Goal: Information Seeking & Learning: Learn about a topic

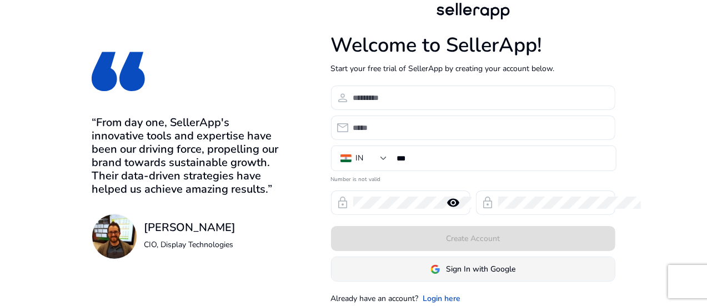
click at [503, 259] on span at bounding box center [473, 269] width 283 height 27
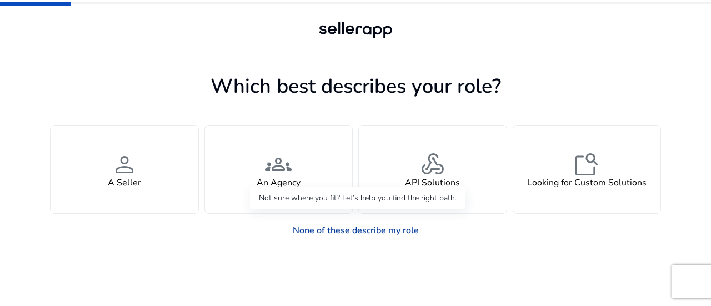
click at [378, 227] on link "None of these describe my role" at bounding box center [356, 230] width 144 height 22
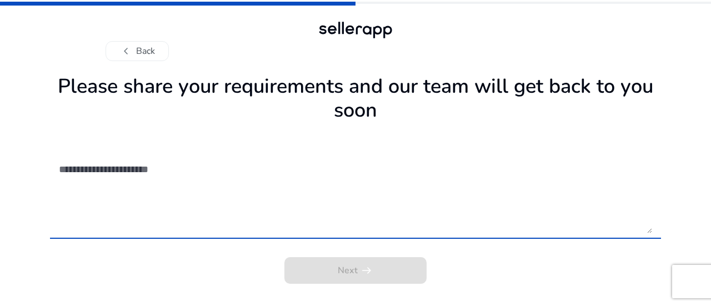
click at [348, 218] on textarea at bounding box center [355, 193] width 593 height 79
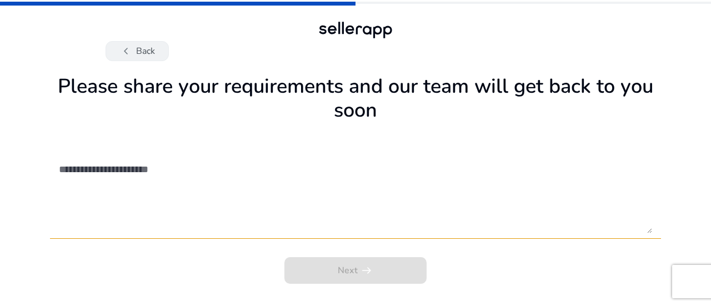
click at [139, 49] on button "chevron_left Back" at bounding box center [137, 51] width 63 height 20
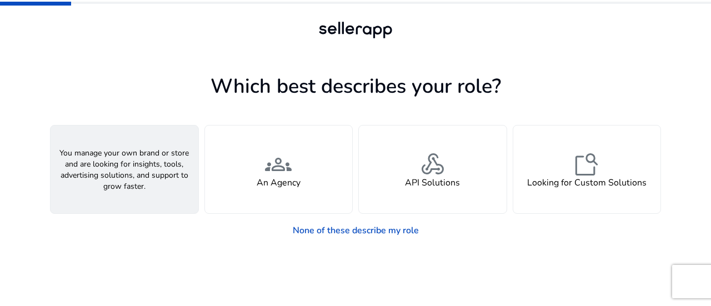
click at [139, 143] on div "person A Seller" at bounding box center [125, 170] width 148 height 88
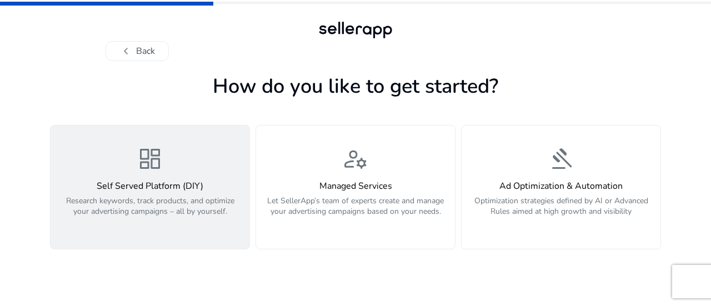
click at [202, 223] on p "Research keywords, track products, and optimize your advertising campaigns – al…" at bounding box center [149, 211] width 185 height 33
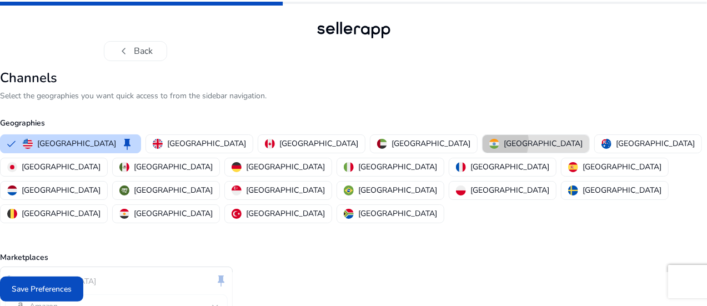
click at [489, 142] on img "button" at bounding box center [494, 144] width 10 height 10
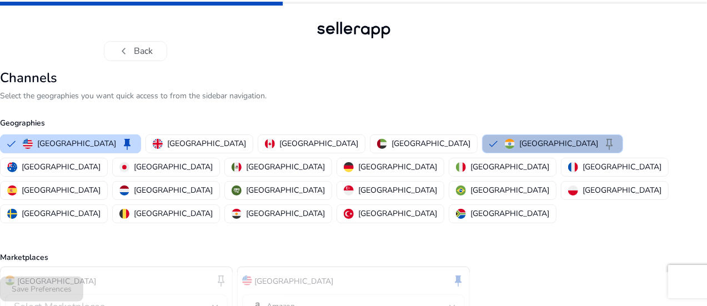
scroll to position [51, 0]
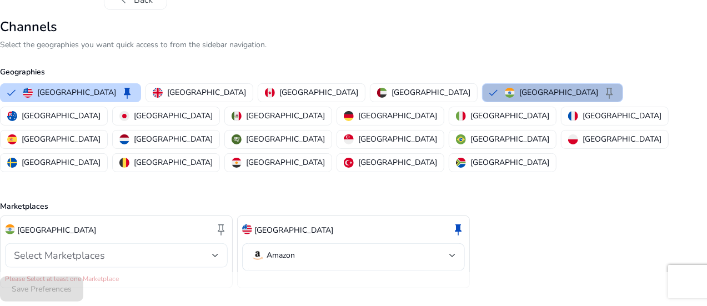
click at [212, 249] on div "Select Marketplaces" at bounding box center [113, 255] width 198 height 12
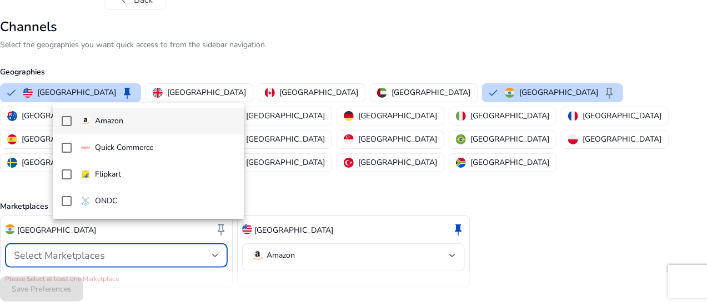
click at [157, 128] on mat-option "Amazon" at bounding box center [148, 121] width 191 height 27
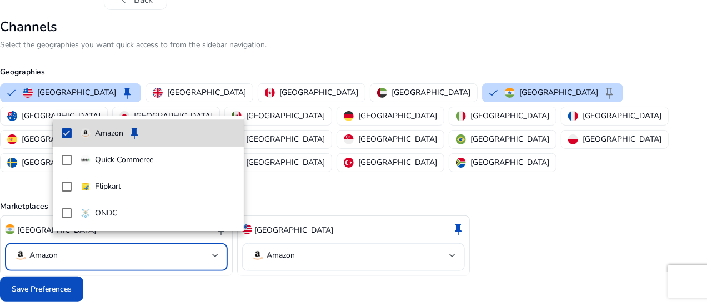
scroll to position [39, 0]
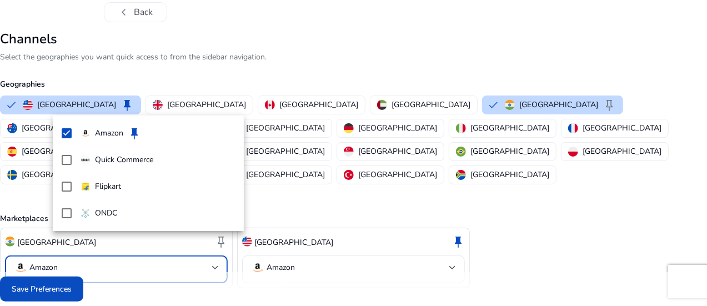
click at [490, 253] on div at bounding box center [353, 153] width 707 height 306
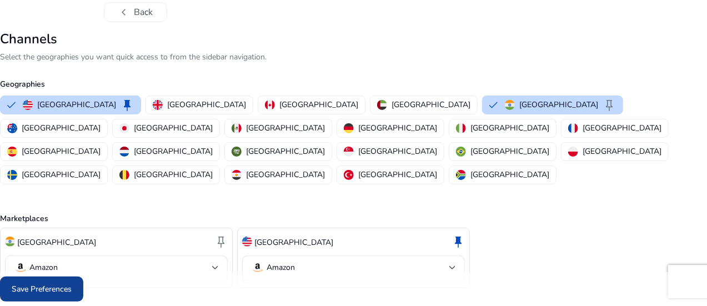
click at [83, 290] on span at bounding box center [41, 289] width 83 height 27
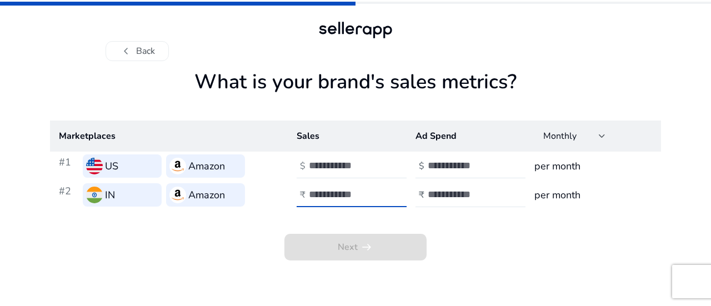
click at [327, 190] on input "number" at bounding box center [346, 194] width 75 height 12
type input "****"
click at [332, 170] on input "number" at bounding box center [346, 165] width 75 height 12
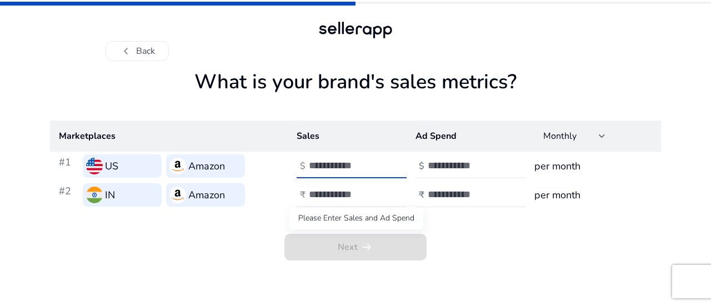
click at [404, 246] on span "Next arrow_right_alt" at bounding box center [355, 247] width 142 height 27
click at [463, 168] on input "number" at bounding box center [465, 165] width 75 height 12
drag, startPoint x: 373, startPoint y: 167, endPoint x: 222, endPoint y: 184, distance: 152.6
click at [222, 184] on tbody "#1 US Amazon $ *** $ per month #2 IN Amazon ₹ **** ₹ per month" at bounding box center [355, 181] width 611 height 58
type input "****"
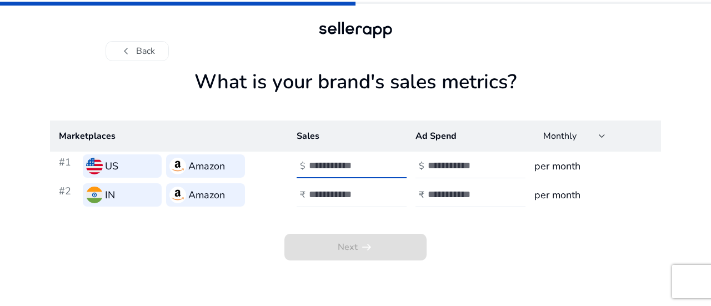
click at [342, 202] on div "****" at bounding box center [359, 195] width 100 height 24
type input "*****"
click at [439, 164] on input "number" at bounding box center [465, 165] width 75 height 12
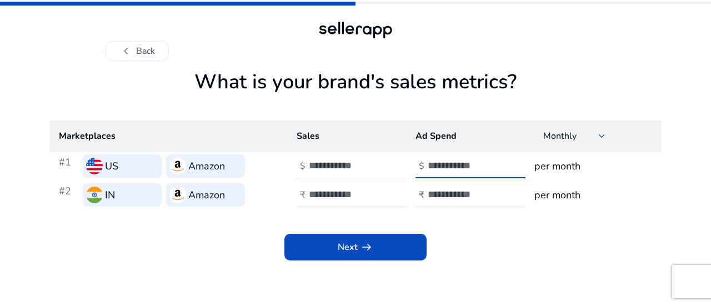
type input "*"
type input "***"
click at [447, 198] on input "number" at bounding box center [465, 194] width 75 height 12
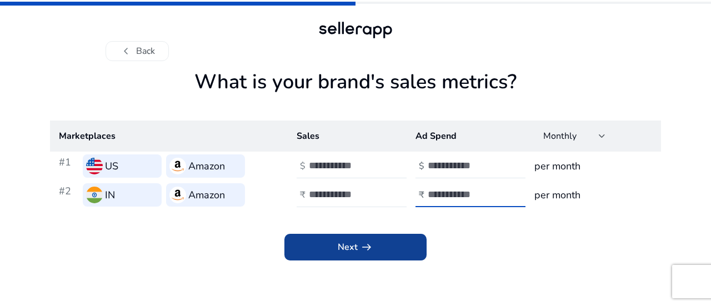
type input "****"
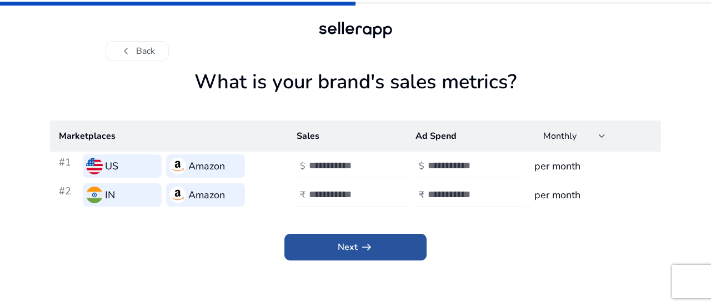
click at [404, 245] on span at bounding box center [355, 247] width 142 height 27
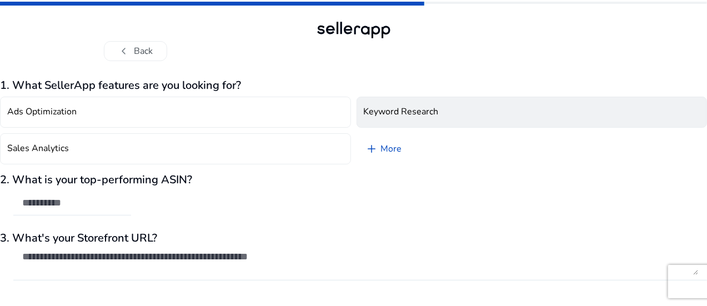
click at [429, 111] on h4 "Keyword Research" at bounding box center [401, 112] width 75 height 11
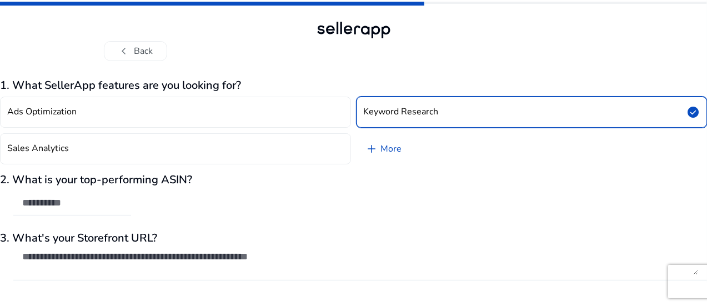
scroll to position [33, 0]
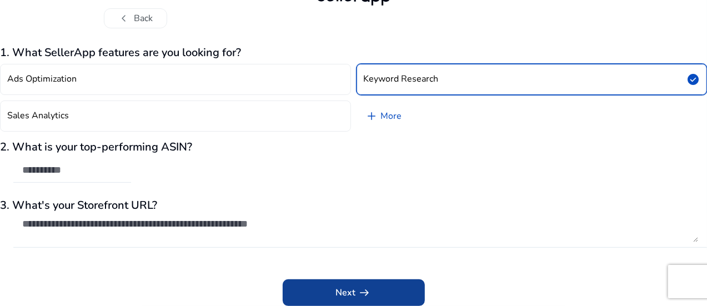
click at [348, 288] on span "Next arrow_right_alt" at bounding box center [354, 292] width 36 height 13
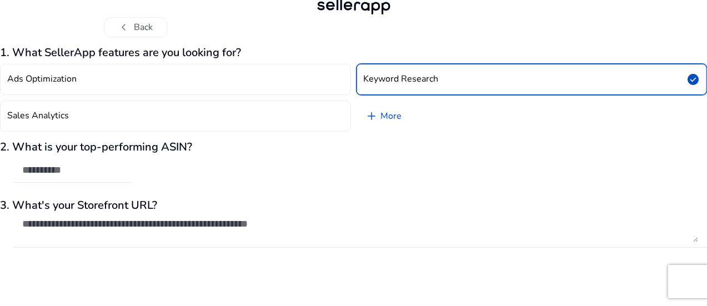
scroll to position [12, 0]
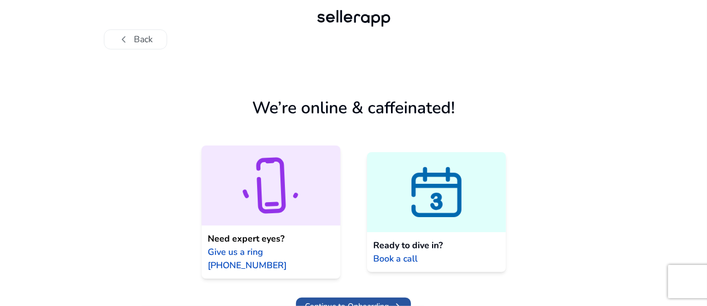
click at [384, 300] on span "Continue to Onboarding" at bounding box center [347, 306] width 84 height 12
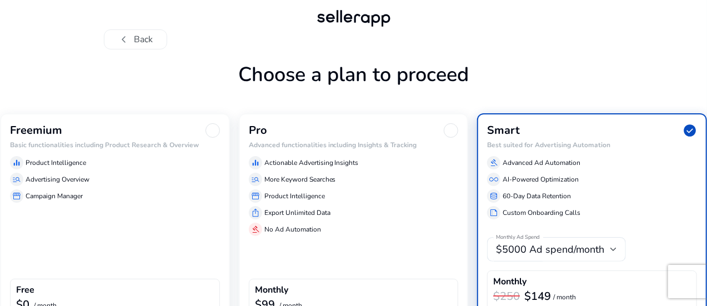
scroll to position [97, 0]
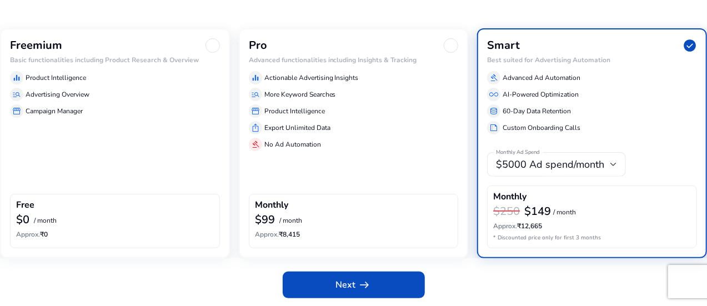
click at [164, 159] on div "Freemium Basic functionalities including Product Research & Overview equalizer …" at bounding box center [115, 142] width 230 height 229
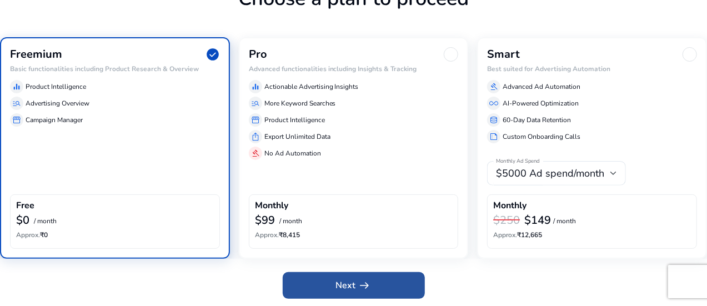
click at [348, 287] on span "Next arrow_right_alt" at bounding box center [354, 285] width 36 height 13
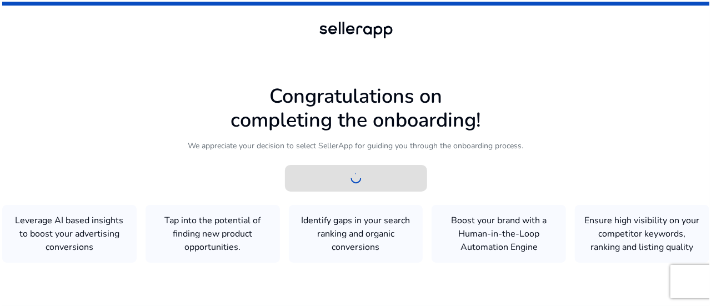
scroll to position [0, 0]
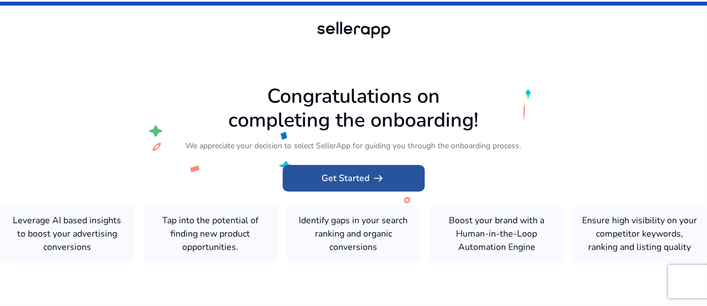
click at [390, 180] on span at bounding box center [354, 178] width 142 height 27
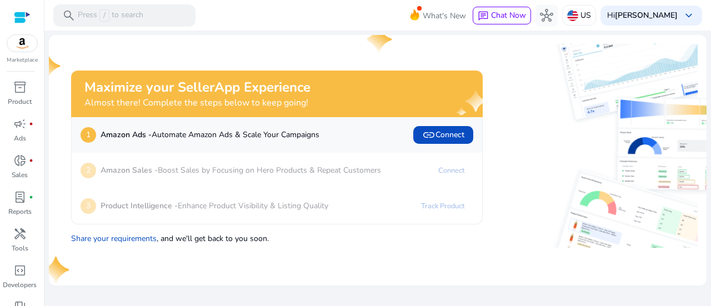
scroll to position [60, 0]
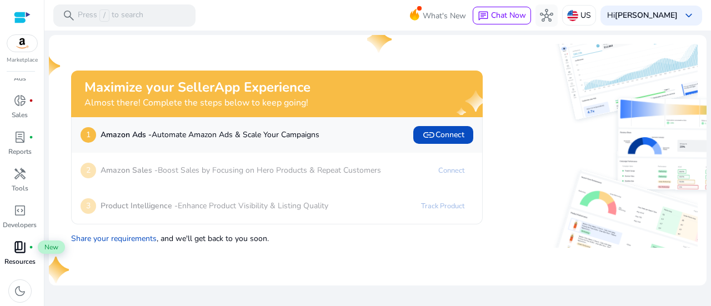
click at [9, 250] on div "book_4 fiber_manual_record" at bounding box center [19, 247] width 31 height 18
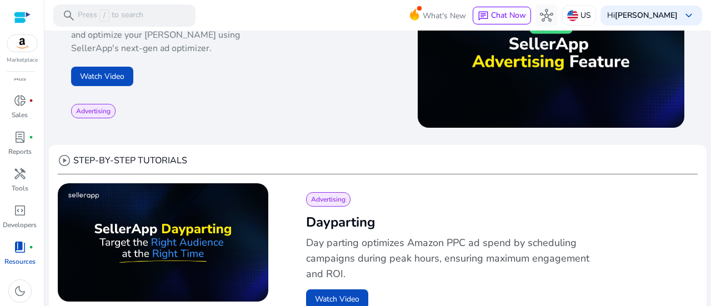
scroll to position [233, 0]
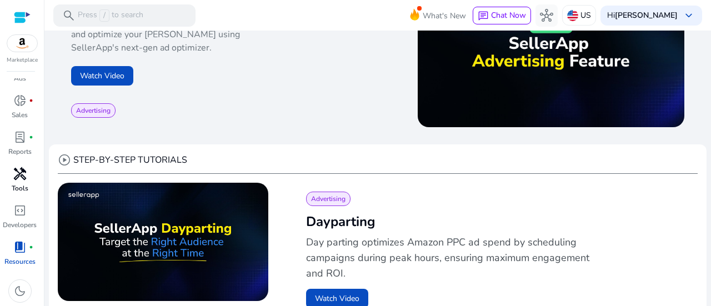
click at [19, 175] on span "handyman" at bounding box center [19, 173] width 13 height 13
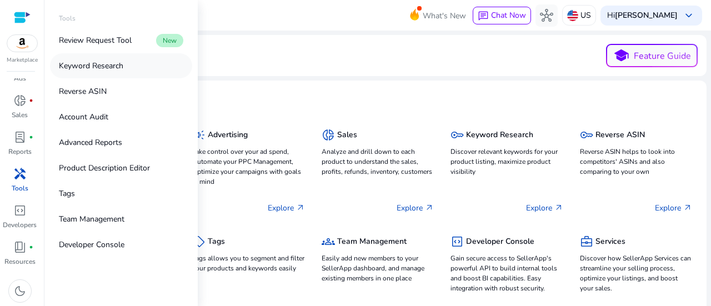
click at [127, 68] on link "Keyword Research" at bounding box center [121, 65] width 142 height 25
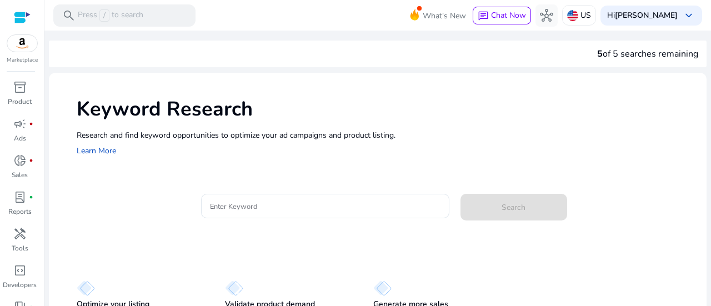
scroll to position [46, 0]
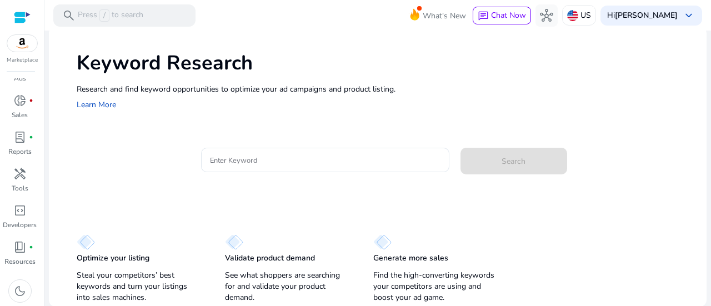
click at [535, 194] on div "Keyword Research Research and find keyword opportunities to optimize your [PERS…" at bounding box center [378, 167] width 658 height 280
click at [387, 168] on div at bounding box center [325, 160] width 230 height 24
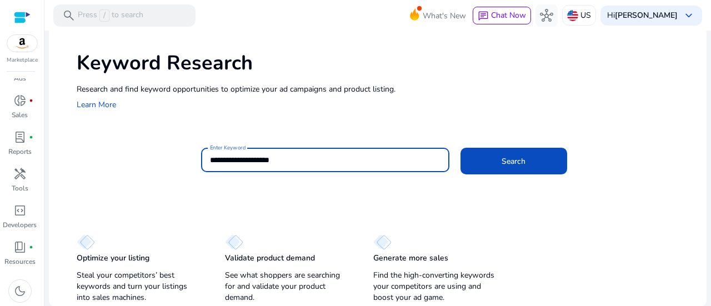
click at [460, 148] on button "Search" at bounding box center [513, 161] width 107 height 27
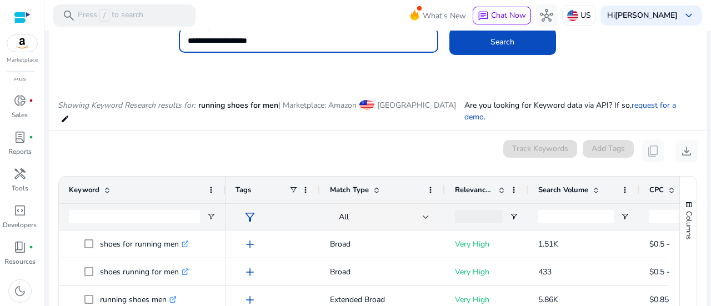
scroll to position [57, 0]
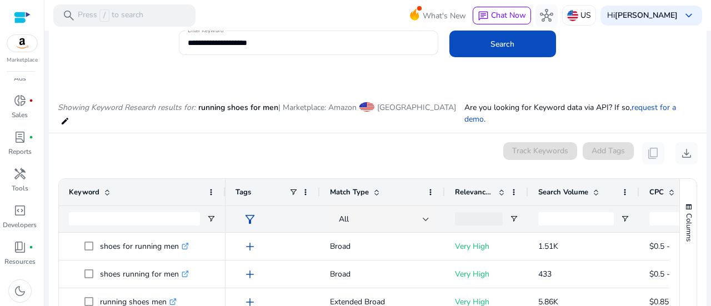
click at [69, 114] on mat-icon "edit" at bounding box center [65, 120] width 9 height 13
click at [372, 111] on span at bounding box center [366, 106] width 15 height 9
click at [397, 111] on span "United States" at bounding box center [416, 107] width 79 height 11
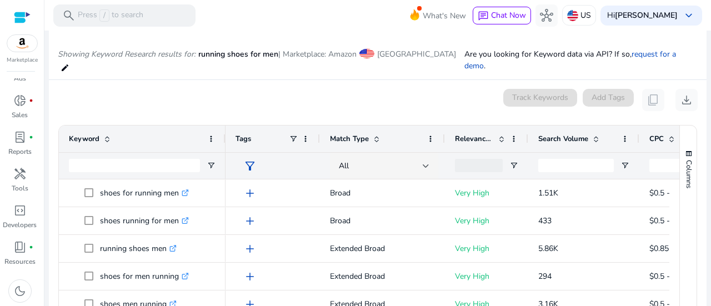
scroll to position [170, 0]
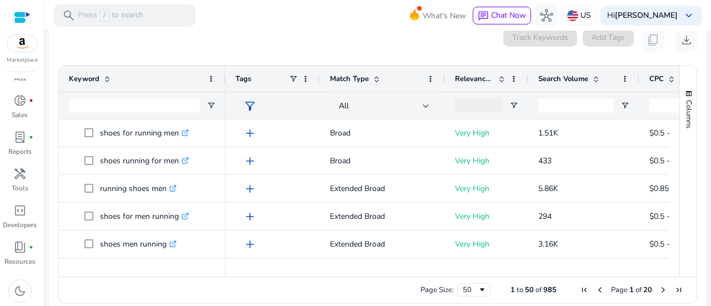
click at [379, 74] on span at bounding box center [376, 78] width 9 height 9
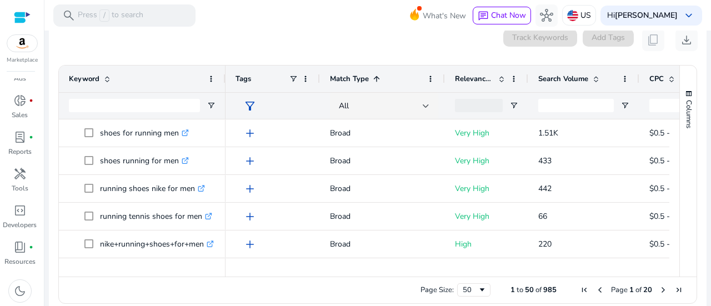
click at [379, 74] on span at bounding box center [376, 78] width 9 height 9
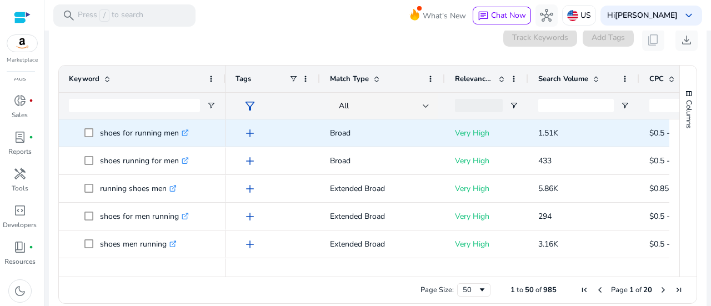
scroll to position [0, 0]
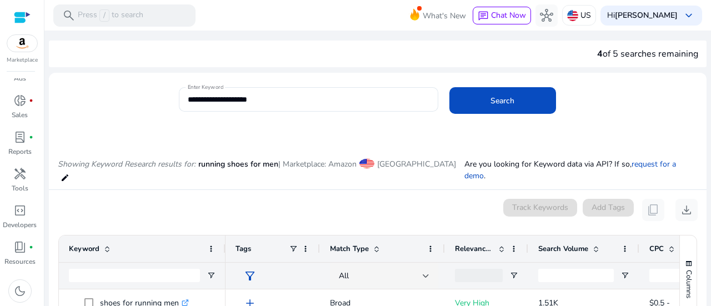
click at [112, 238] on div "Keyword" at bounding box center [136, 248] width 134 height 21
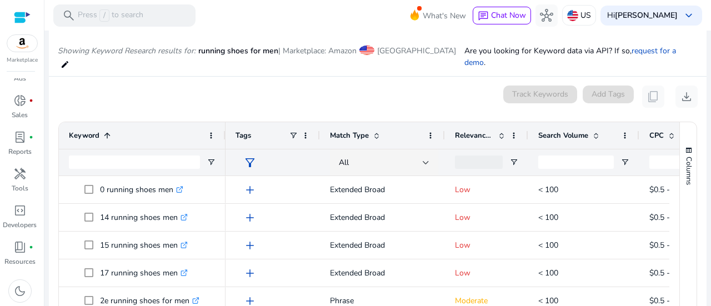
click at [108, 131] on span at bounding box center [107, 135] width 9 height 9
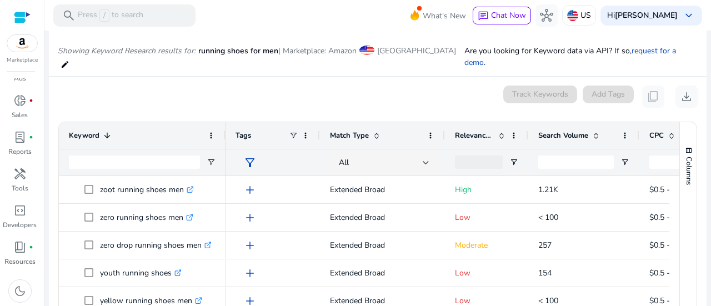
click at [108, 131] on span at bounding box center [107, 135] width 9 height 9
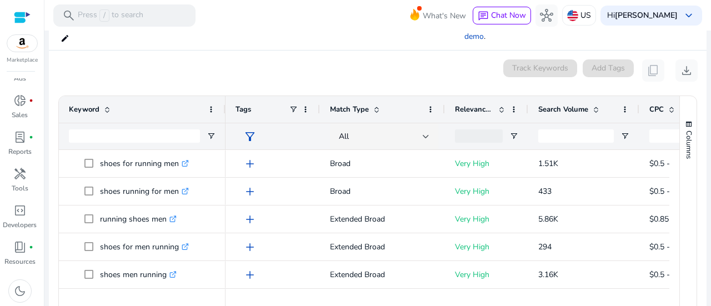
scroll to position [139, 0]
click at [585, 105] on span "Search Volume" at bounding box center [563, 110] width 50 height 10
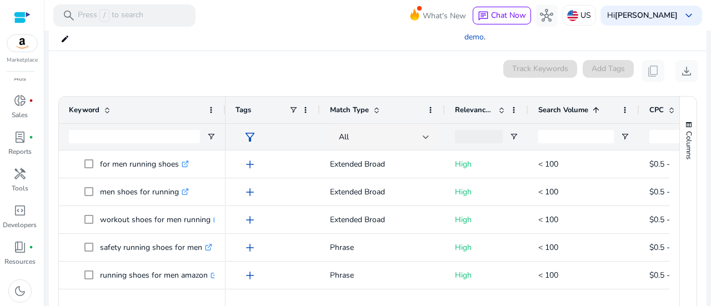
click at [585, 105] on span "Search Volume" at bounding box center [563, 110] width 50 height 10
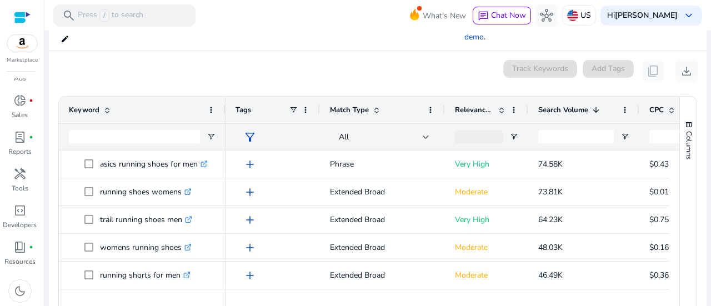
click at [585, 105] on span "Search Volume" at bounding box center [563, 110] width 50 height 10
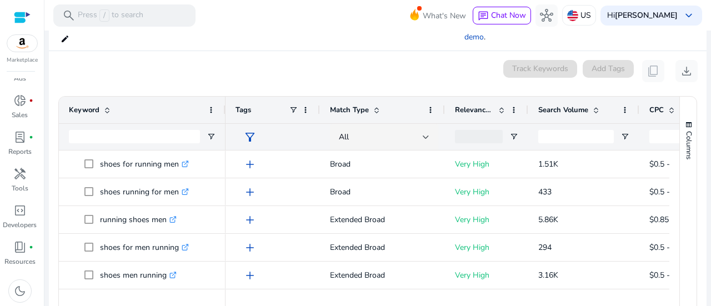
click at [516, 97] on div "Relevance Score" at bounding box center [486, 110] width 63 height 27
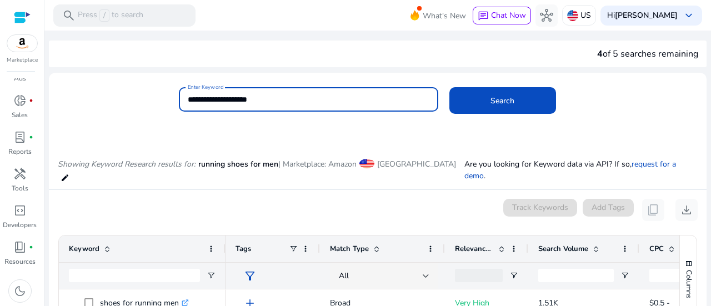
click at [397, 102] on input "**********" at bounding box center [309, 99] width 242 height 12
type input "*"
click at [449, 87] on button "Search" at bounding box center [502, 100] width 107 height 27
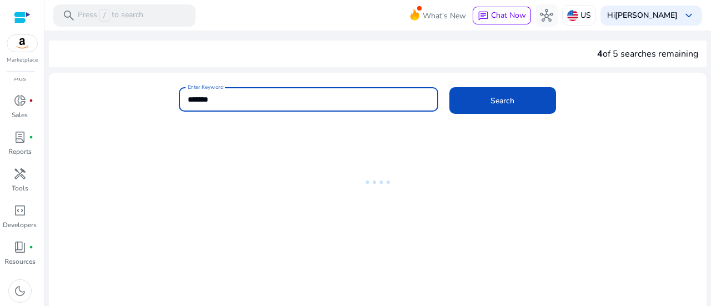
click at [397, 102] on input "*******" at bounding box center [309, 99] width 242 height 12
click at [449, 87] on button "Search" at bounding box center [502, 100] width 107 height 27
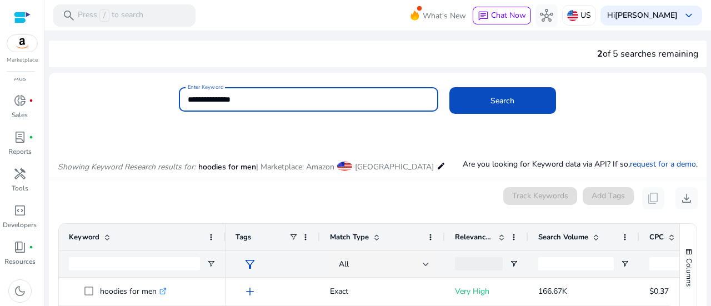
click at [294, 104] on input "**********" at bounding box center [309, 99] width 242 height 12
type input "*"
type input "**********"
click at [449, 87] on button "Search" at bounding box center [502, 100] width 107 height 27
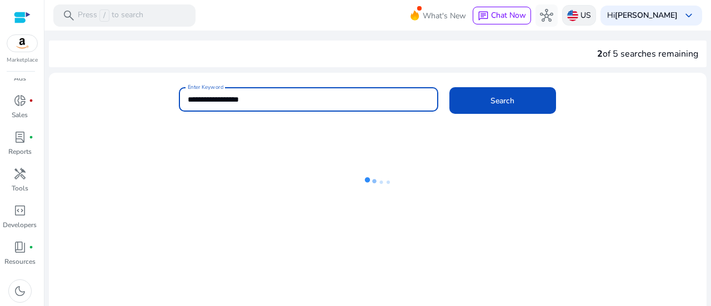
click at [591, 14] on p "US" at bounding box center [585, 15] width 11 height 19
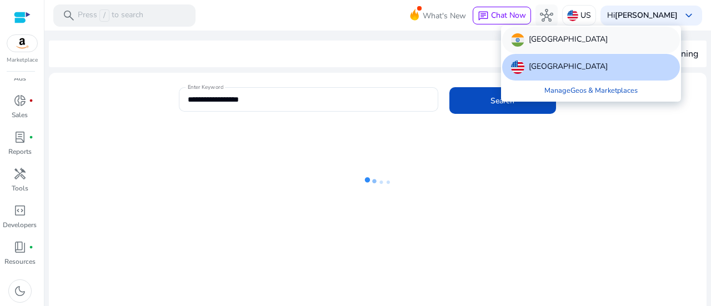
click at [585, 47] on div "India" at bounding box center [591, 40] width 178 height 27
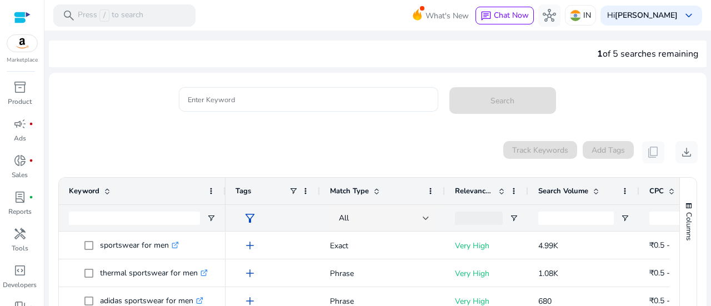
click at [408, 106] on div at bounding box center [309, 99] width 242 height 24
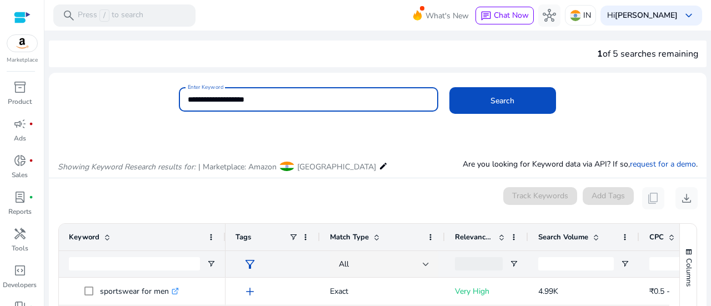
type input "**********"
click at [449, 87] on button "Search" at bounding box center [502, 100] width 107 height 27
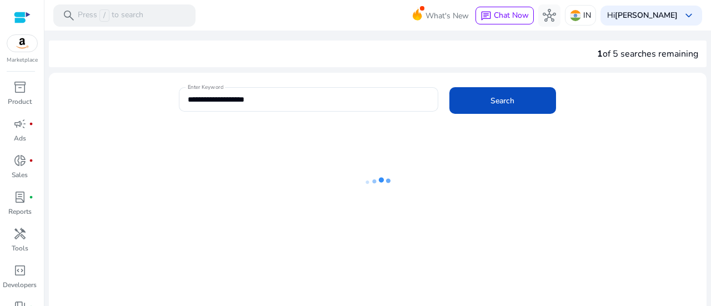
drag, startPoint x: 473, startPoint y: 47, endPoint x: 342, endPoint y: 38, distance: 131.4
click at [342, 38] on div "**********" at bounding box center [378, 192] width 658 height 322
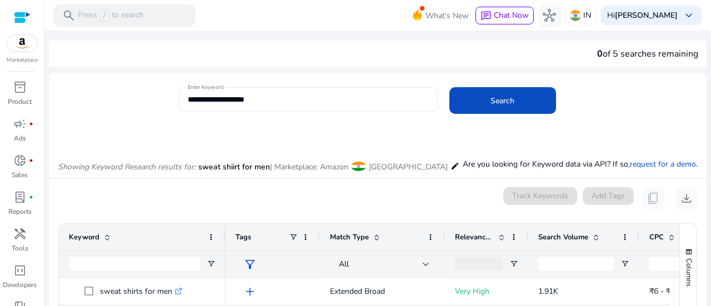
scroll to position [170, 0]
click at [409, 101] on input "**********" at bounding box center [309, 99] width 242 height 12
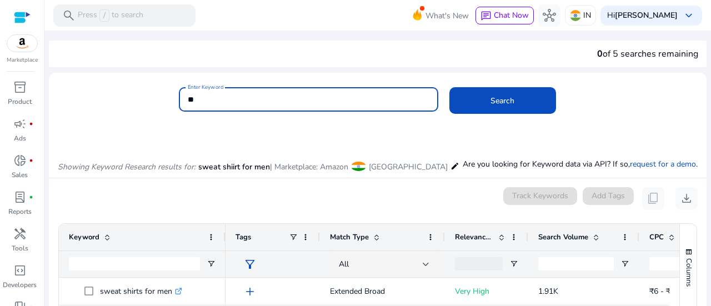
type input "*"
type input "**********"
click at [449, 87] on button "Search" at bounding box center [502, 100] width 107 height 27
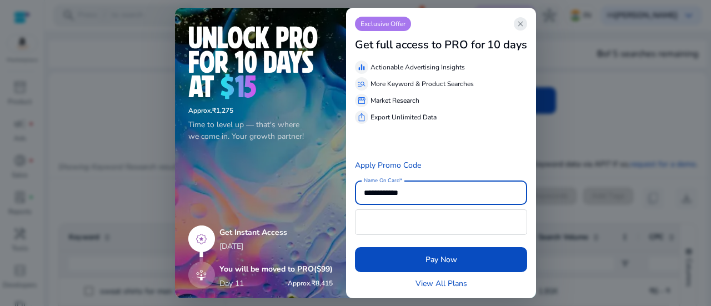
click at [521, 20] on span "close" at bounding box center [520, 23] width 9 height 9
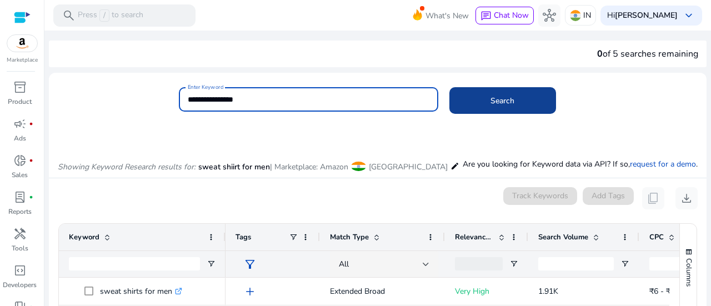
click at [512, 94] on span at bounding box center [502, 100] width 107 height 27
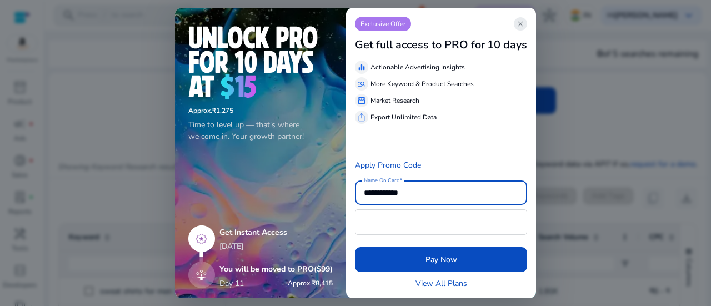
click at [517, 28] on span "close" at bounding box center [520, 23] width 9 height 9
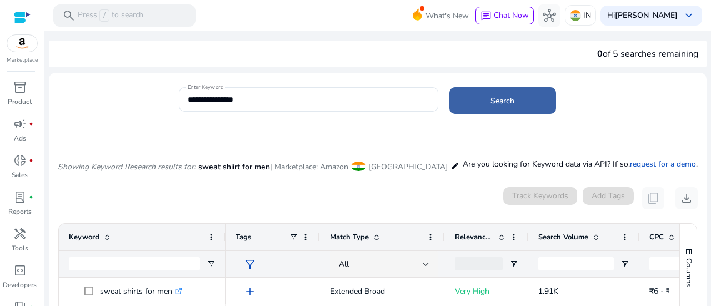
click at [508, 96] on span "Search" at bounding box center [502, 101] width 24 height 12
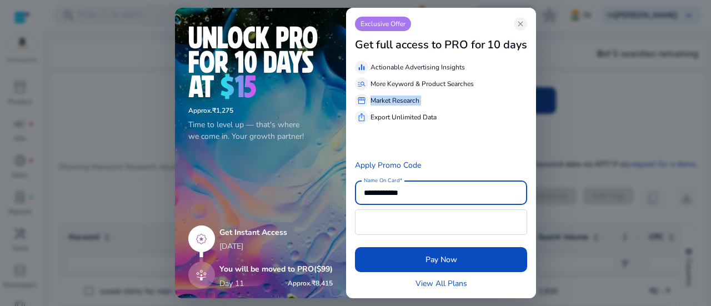
click at [508, 96] on div "storefront Market Research" at bounding box center [441, 100] width 172 height 13
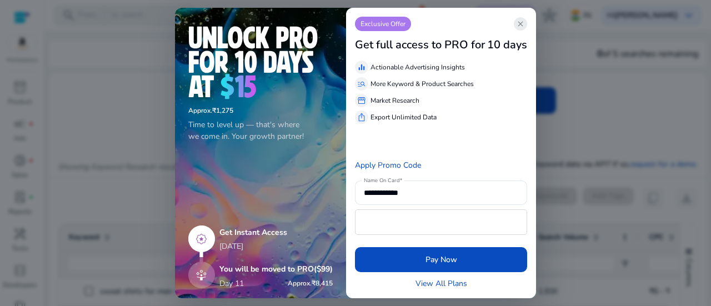
click at [524, 23] on span "close" at bounding box center [520, 23] width 9 height 9
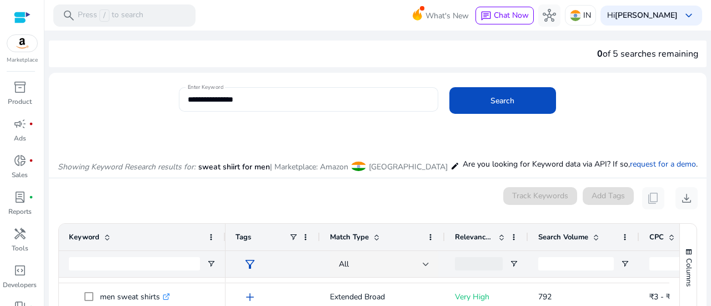
drag, startPoint x: 408, startPoint y: 109, endPoint x: 315, endPoint y: 96, distance: 94.2
click at [315, 96] on div "**********" at bounding box center [309, 99] width 242 height 24
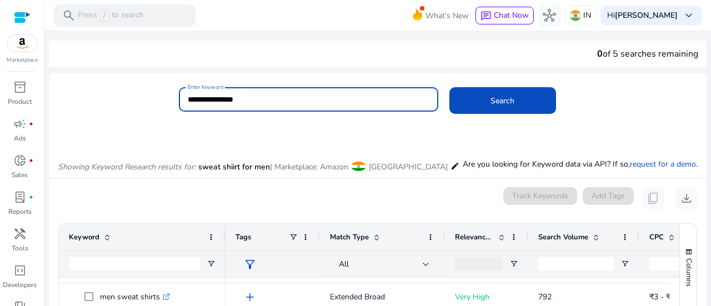
drag, startPoint x: 315, startPoint y: 96, endPoint x: 126, endPoint y: 86, distance: 189.6
click at [126, 86] on mat-card "**********" at bounding box center [378, 105] width 658 height 54
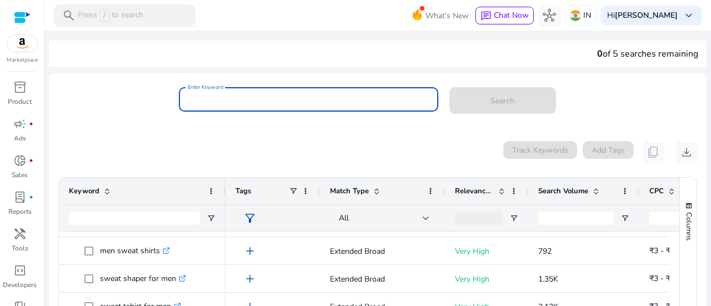
scroll to position [124, 0]
